Goal: Task Accomplishment & Management: Use online tool/utility

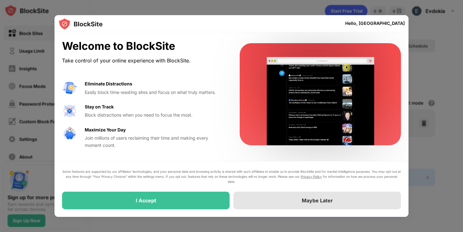
click at [280, 203] on div "Maybe Later" at bounding box center [316, 200] width 167 height 18
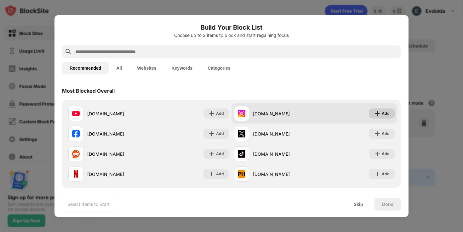
click at [280, 113] on div "Add" at bounding box center [381, 113] width 25 height 10
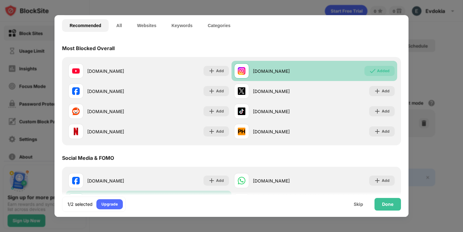
scroll to position [43, 0]
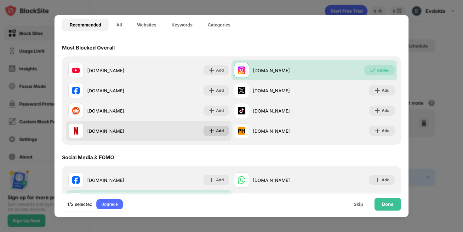
click at [218, 133] on div "Add" at bounding box center [220, 130] width 8 height 6
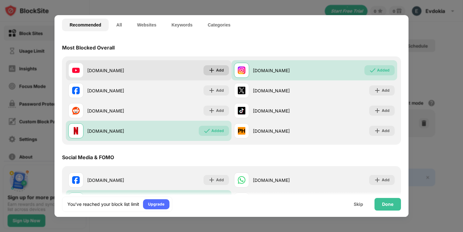
scroll to position [0, 0]
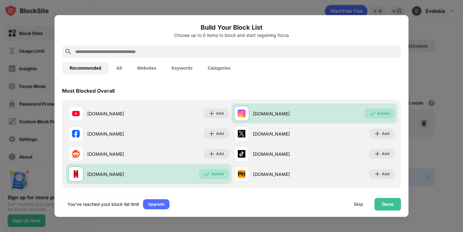
click at [195, 51] on input "text" at bounding box center [237, 52] width 324 height 8
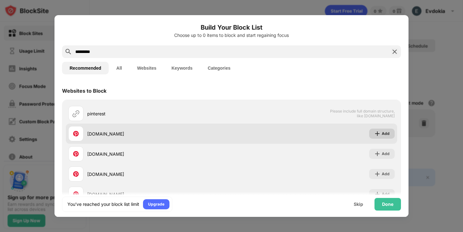
type input "*********"
click at [280, 133] on div "Add" at bounding box center [385, 133] width 8 height 6
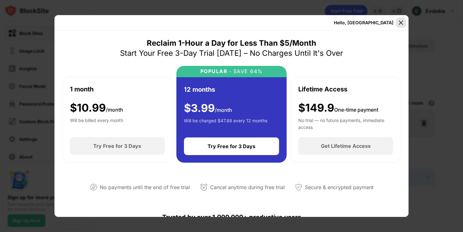
click at [280, 22] on img at bounding box center [401, 23] width 6 height 6
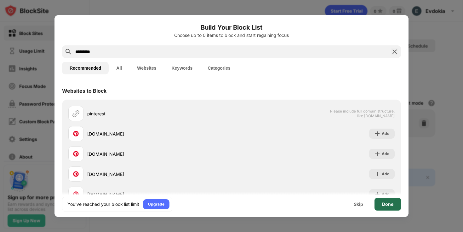
click at [280, 206] on div "Done" at bounding box center [387, 203] width 11 height 5
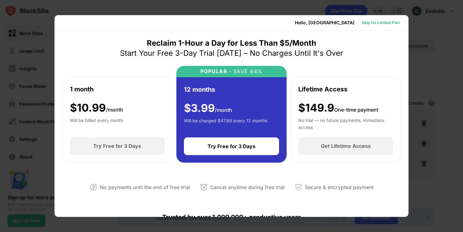
click at [280, 21] on div "Skip for Limited Plan" at bounding box center [381, 23] width 38 height 6
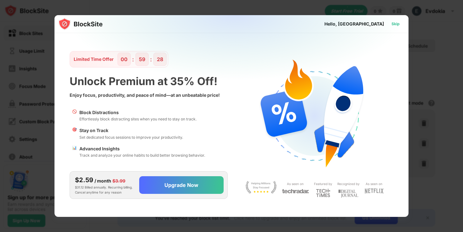
click at [280, 24] on div "Skip" at bounding box center [395, 24] width 8 height 6
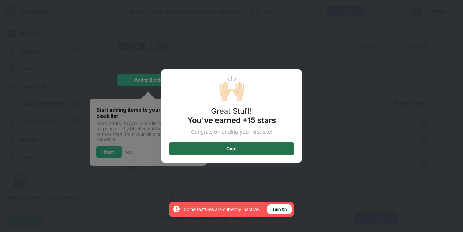
click at [240, 147] on div "Cool" at bounding box center [231, 148] width 126 height 13
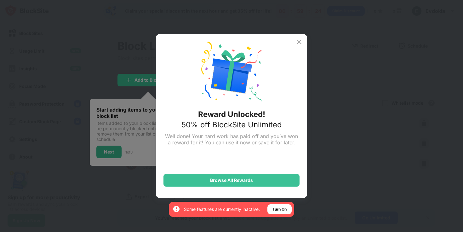
click at [280, 41] on img at bounding box center [299, 42] width 8 height 8
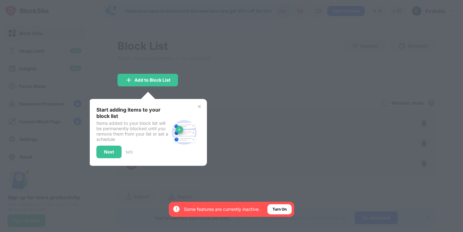
click at [199, 107] on img at bounding box center [199, 106] width 5 height 5
